Goal: Task Accomplishment & Management: Manage account settings

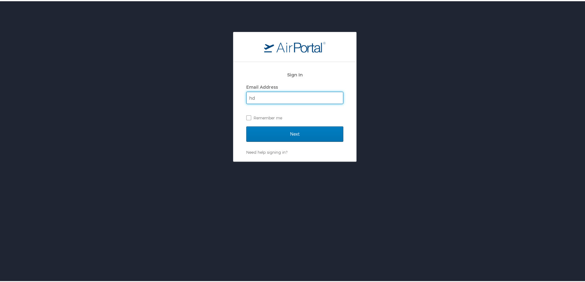
type input "HDQ_Travel@la.gov"
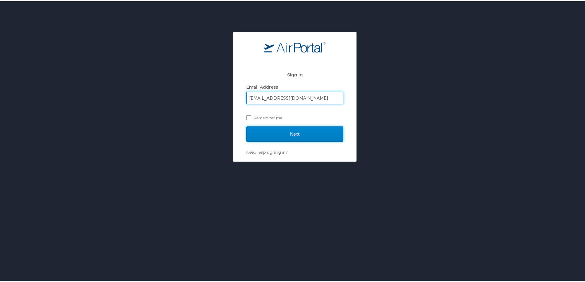
click at [286, 130] on input "Next" at bounding box center [294, 132] width 97 height 15
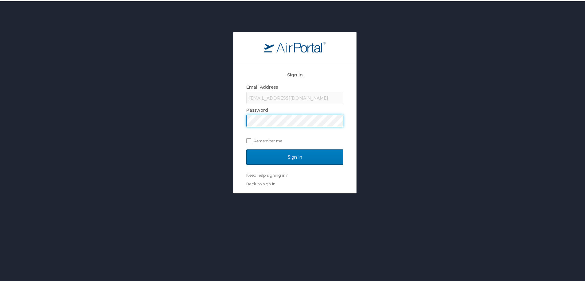
click at [246, 148] on input "Sign In" at bounding box center [294, 155] width 97 height 15
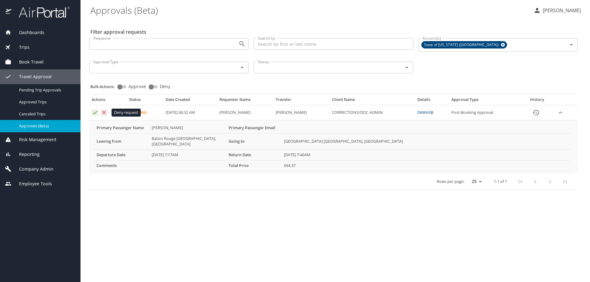
click at [104, 113] on icon "Approval table" at bounding box center [104, 112] width 3 height 3
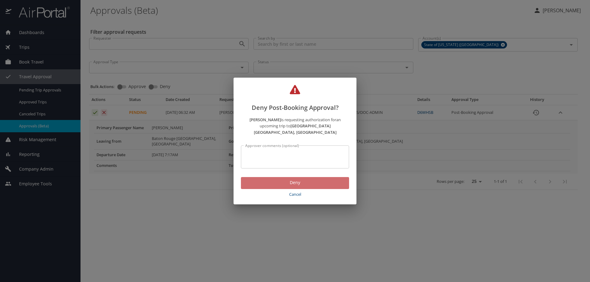
click at [298, 179] on span "Deny" at bounding box center [295, 183] width 98 height 8
